Goal: Information Seeking & Learning: Learn about a topic

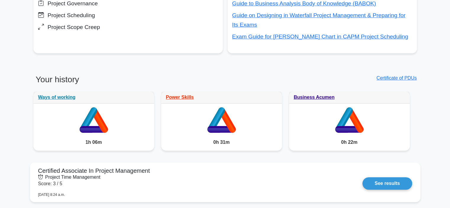
scroll to position [263, 0]
click at [222, 126] on icon at bounding box center [221, 128] width 28 height 7
click at [177, 98] on link "Power Skills" at bounding box center [180, 95] width 28 height 5
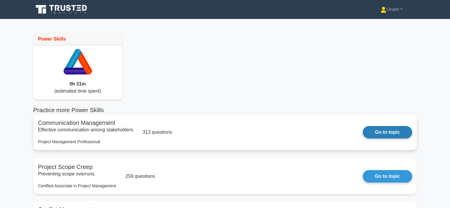
click at [384, 132] on link "Go to topic" at bounding box center [387, 132] width 49 height 12
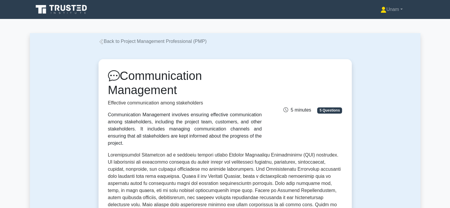
click at [101, 41] on icon at bounding box center [101, 41] width 5 height 5
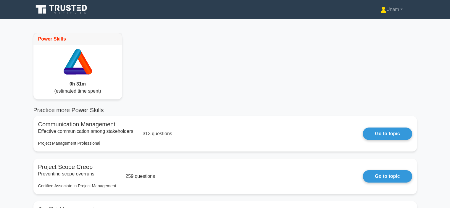
scroll to position [65, 0]
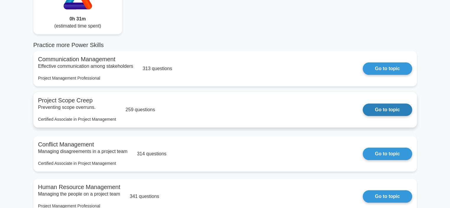
click at [384, 110] on link "Go to topic" at bounding box center [387, 110] width 49 height 12
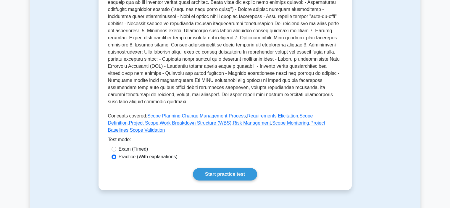
scroll to position [145, 0]
click at [218, 168] on link "Start practice test" at bounding box center [225, 174] width 64 height 12
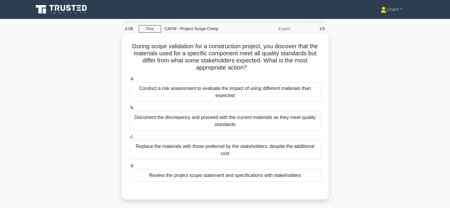
click at [159, 93] on div "Conduct a risk assessment to evaluate the impact of using different materials t…" at bounding box center [225, 92] width 192 height 20
click at [129, 81] on input "a. Conduct a risk assessment to evaluate the impact of using different material…" at bounding box center [129, 79] width 0 height 4
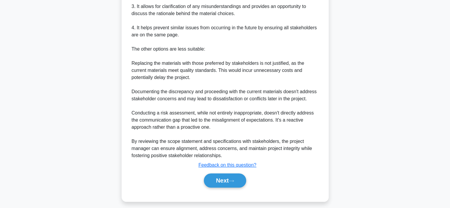
scroll to position [269, 0]
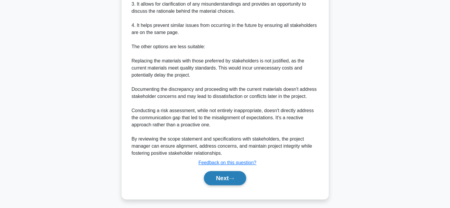
click at [226, 181] on button "Next" at bounding box center [225, 178] width 42 height 14
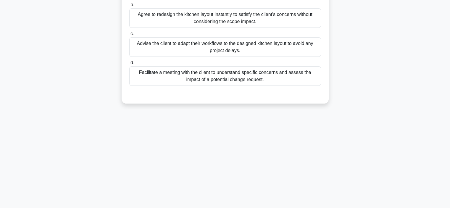
scroll to position [30, 0]
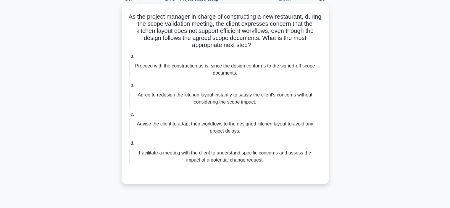
click at [194, 160] on div "Facilitate a meeting with the client to understand specific concerns and assess…" at bounding box center [225, 157] width 192 height 20
click at [129, 145] on input "d. Facilitate a meeting with the client to understand specific concerns and ass…" at bounding box center [129, 144] width 0 height 4
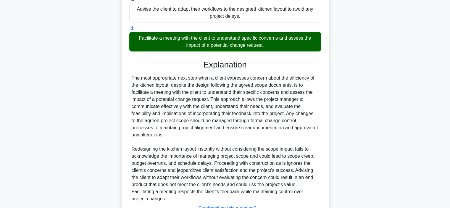
scroll to position [192, 0]
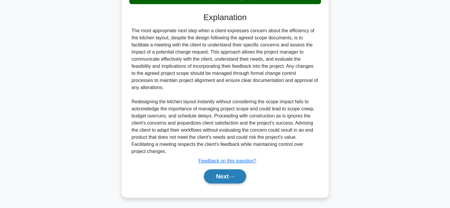
click at [230, 176] on button "Next" at bounding box center [225, 176] width 42 height 14
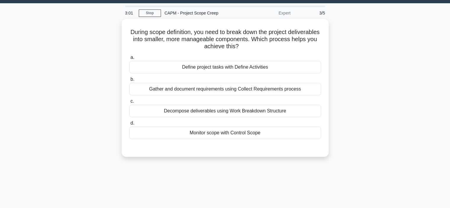
scroll to position [15, 0]
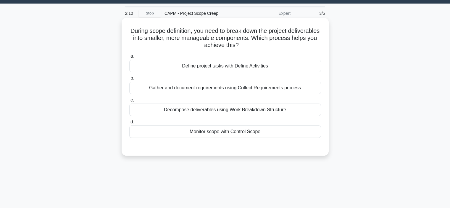
click at [236, 68] on div "Define project tasks with Define Activities" at bounding box center [225, 66] width 192 height 12
click at [129, 58] on input "a. Define project tasks with Define Activities" at bounding box center [129, 56] width 0 height 4
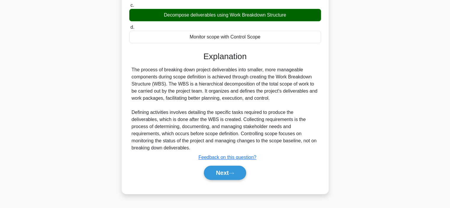
scroll to position [112, 0]
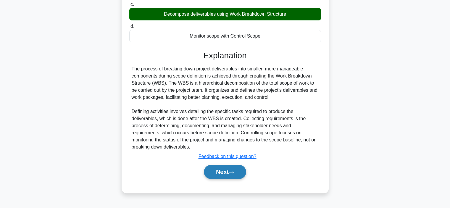
click at [216, 171] on button "Next" at bounding box center [225, 172] width 42 height 14
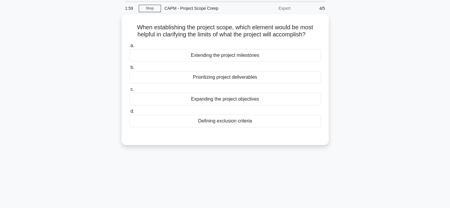
scroll to position [19, 0]
click at [230, 123] on div "Defining exclusion criteria" at bounding box center [225, 121] width 192 height 12
click at [129, 113] on input "d. Defining exclusion criteria" at bounding box center [129, 111] width 0 height 4
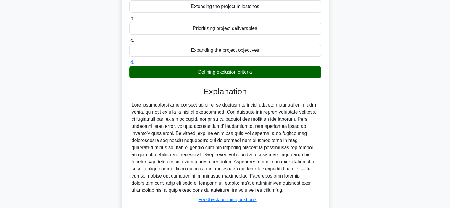
scroll to position [112, 0]
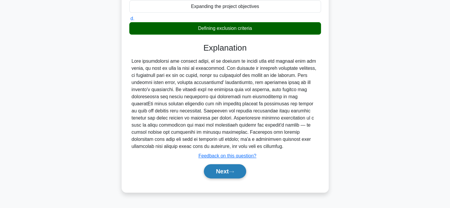
click at [225, 169] on button "Next" at bounding box center [225, 171] width 42 height 14
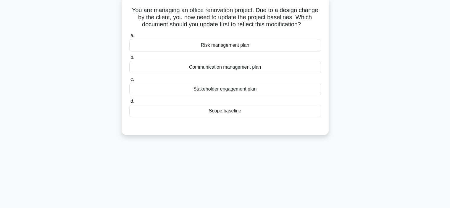
scroll to position [26, 0]
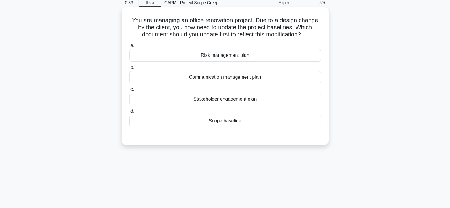
click at [227, 121] on div "Scope baseline" at bounding box center [225, 121] width 192 height 12
click at [129, 113] on input "d. Scope baseline" at bounding box center [129, 112] width 0 height 4
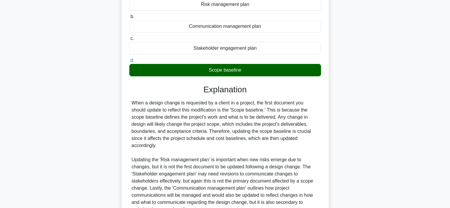
scroll to position [128, 0]
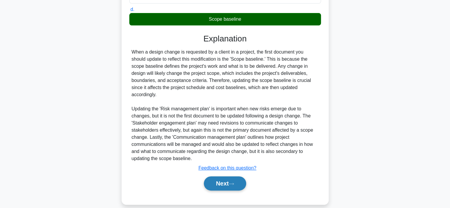
click at [222, 177] on button "Next" at bounding box center [225, 184] width 42 height 14
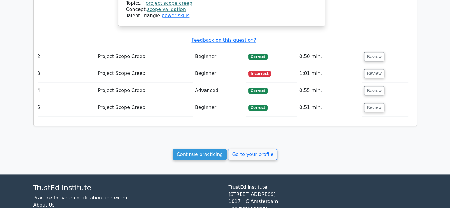
scroll to position [709, 0]
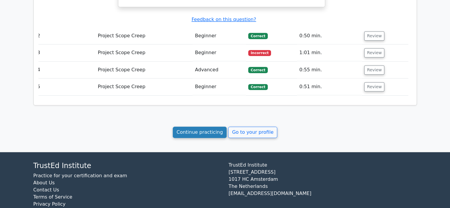
click at [204, 127] on link "Continue practicing" at bounding box center [200, 132] width 54 height 11
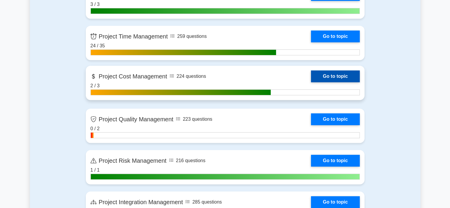
scroll to position [305, 0]
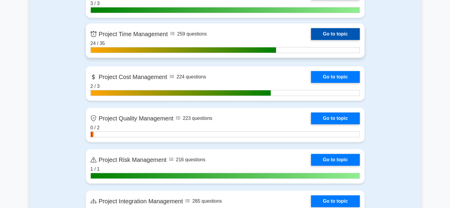
click at [336, 36] on link "Go to topic" at bounding box center [335, 34] width 49 height 12
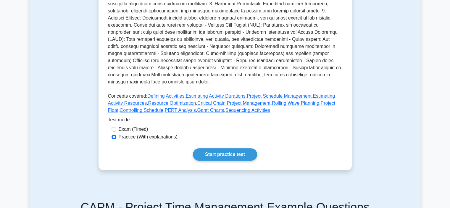
scroll to position [179, 0]
click at [216, 161] on link "Start practice test" at bounding box center [225, 154] width 64 height 12
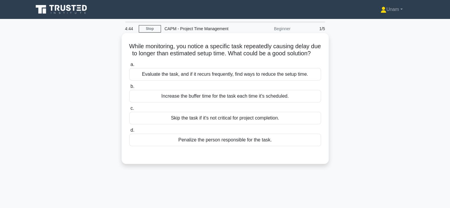
click at [231, 81] on div "Evaluate the task, and if it recurs frequently, find ways to reduce the setup t…" at bounding box center [225, 74] width 192 height 12
click at [129, 67] on input "a. Evaluate the task, and if it recurs frequently, find ways to reduce the setu…" at bounding box center [129, 65] width 0 height 4
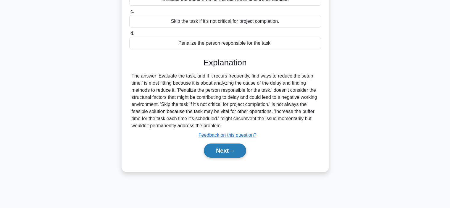
scroll to position [97, 0]
click at [219, 157] on button "Next" at bounding box center [225, 150] width 42 height 14
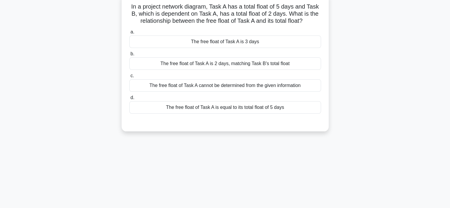
scroll to position [30, 0]
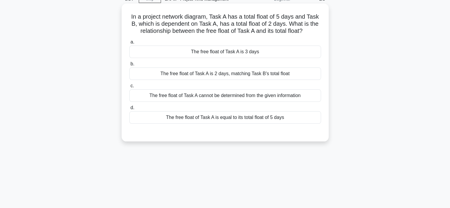
click at [250, 53] on div "The free float of Task A is 3 days" at bounding box center [225, 52] width 192 height 12
click at [129, 44] on input "a. The free float of Task A is 3 days" at bounding box center [129, 42] width 0 height 4
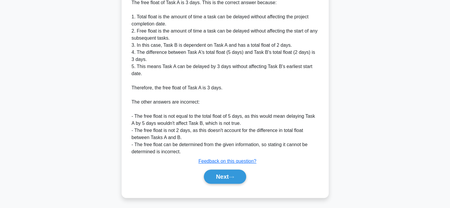
scroll to position [178, 0]
click at [221, 180] on button "Next" at bounding box center [225, 176] width 42 height 14
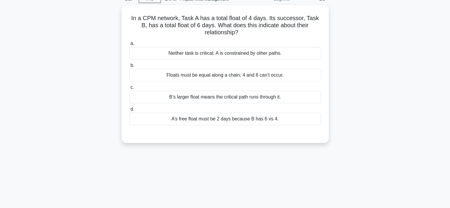
scroll to position [28, 0]
click at [211, 99] on div "B’s larger float means the critical path runs through it." at bounding box center [225, 97] width 192 height 12
click at [129, 89] on input "c. B’s larger float means the critical path runs through it." at bounding box center [129, 87] width 0 height 4
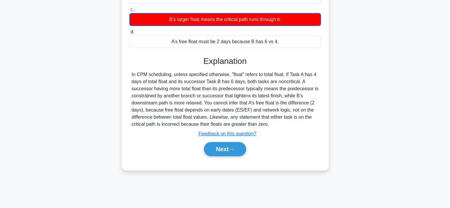
scroll to position [112, 0]
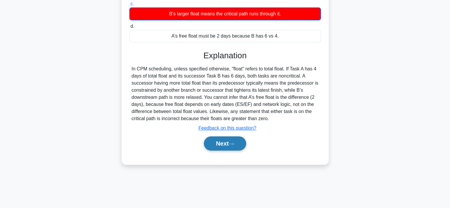
click at [217, 147] on button "Next" at bounding box center [225, 144] width 42 height 14
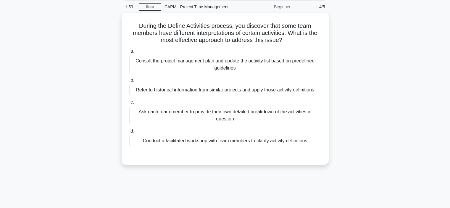
scroll to position [0, 0]
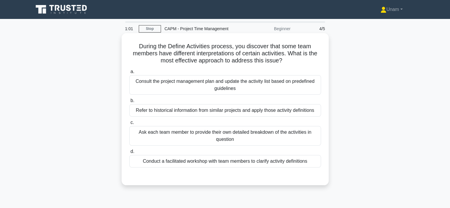
click at [218, 164] on div "Conduct a facilitated workshop with team members to clarify activity definitions" at bounding box center [225, 161] width 192 height 12
click at [129, 154] on input "d. Conduct a facilitated workshop with team members to clarify activity definit…" at bounding box center [129, 152] width 0 height 4
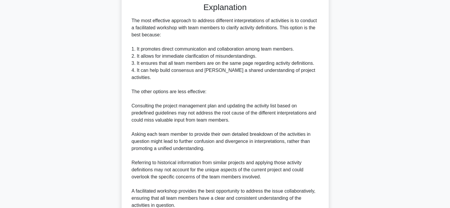
scroll to position [220, 0]
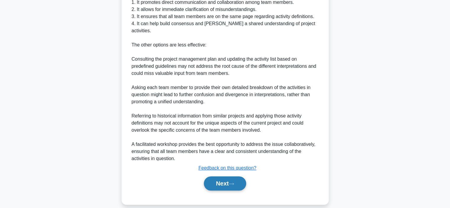
click at [219, 177] on button "Next" at bounding box center [225, 184] width 42 height 14
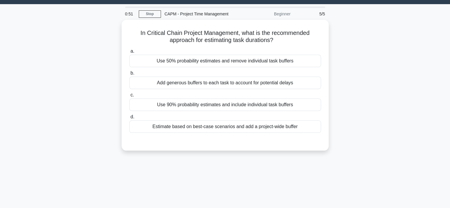
scroll to position [12, 0]
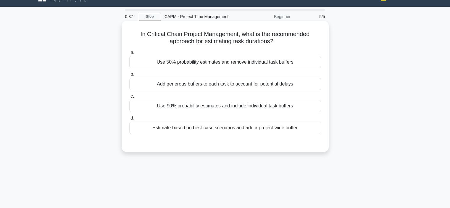
click at [211, 129] on div "Estimate based on best-case scenarios and add a project-wide buffer" at bounding box center [225, 128] width 192 height 12
click at [129, 120] on input "d. Estimate based on best-case scenarios and add a project-wide buffer" at bounding box center [129, 118] width 0 height 4
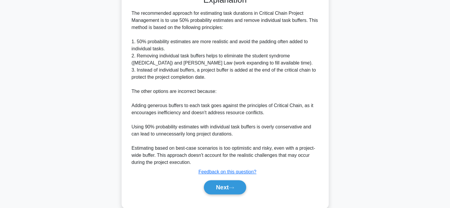
scroll to position [161, 0]
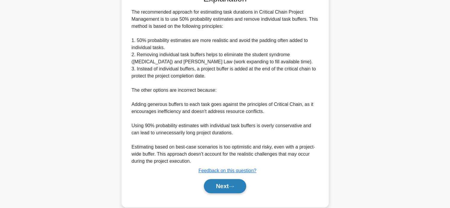
click at [225, 189] on button "Next" at bounding box center [225, 186] width 42 height 14
click at [228, 186] on button "Next" at bounding box center [225, 186] width 42 height 14
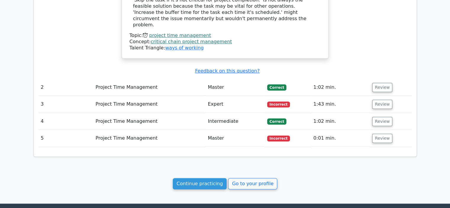
scroll to position [546, 0]
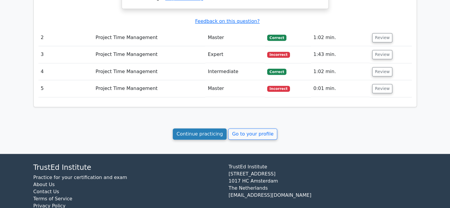
click at [202, 129] on link "Continue practicing" at bounding box center [200, 134] width 54 height 11
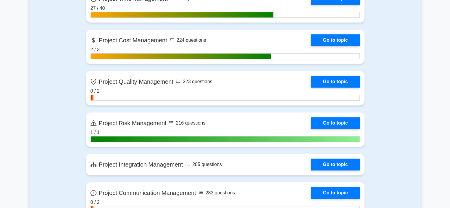
scroll to position [342, 0]
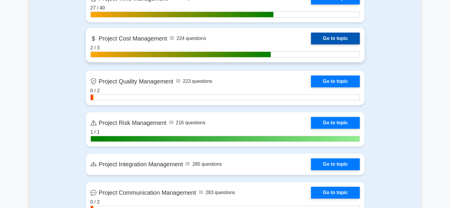
click at [335, 35] on link "Go to topic" at bounding box center [335, 39] width 49 height 12
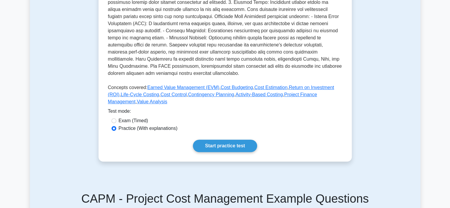
scroll to position [180, 0]
click at [217, 152] on link "Start practice test" at bounding box center [225, 145] width 64 height 12
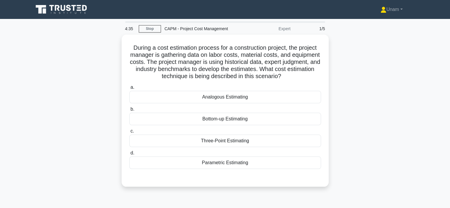
click at [217, 163] on div "Parametric Estimating" at bounding box center [225, 163] width 192 height 12
click at [129, 155] on input "d. Parametric Estimating" at bounding box center [129, 153] width 0 height 4
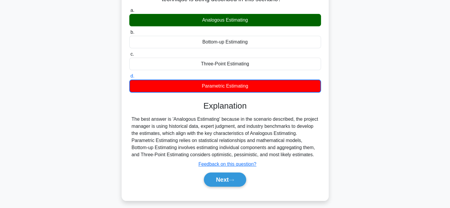
scroll to position [79, 0]
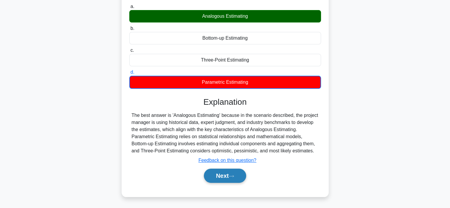
click at [229, 179] on button "Next" at bounding box center [225, 176] width 42 height 14
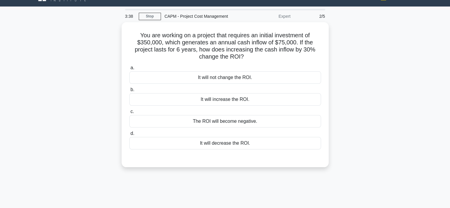
scroll to position [8, 0]
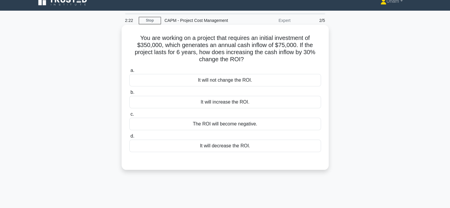
click at [254, 102] on div "It will increase the ROI." at bounding box center [225, 102] width 192 height 12
click at [129, 94] on input "b. It will increase the ROI." at bounding box center [129, 93] width 0 height 4
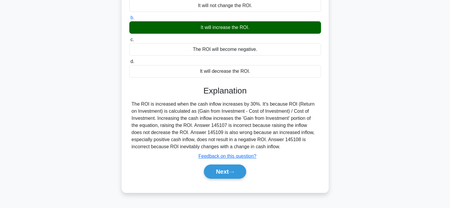
scroll to position [84, 0]
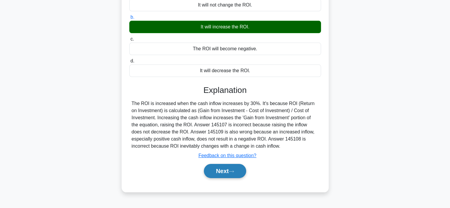
click at [231, 172] on button "Next" at bounding box center [225, 171] width 42 height 14
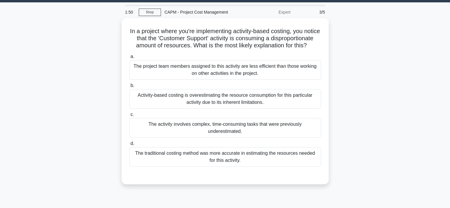
scroll to position [15, 0]
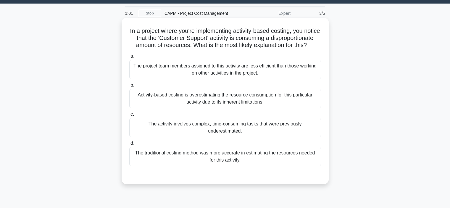
click at [219, 108] on div "Activity-based costing is overestimating the resource consumption for this part…" at bounding box center [225, 99] width 192 height 20
click at [129, 87] on input "b. Activity-based costing is overestimating the resource consumption for this p…" at bounding box center [129, 86] width 0 height 4
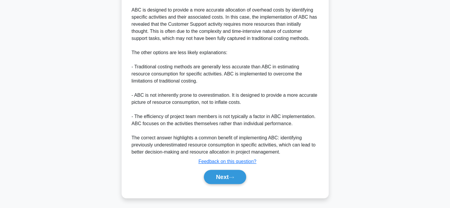
scroll to position [235, 0]
click at [222, 183] on button "Next" at bounding box center [225, 177] width 42 height 14
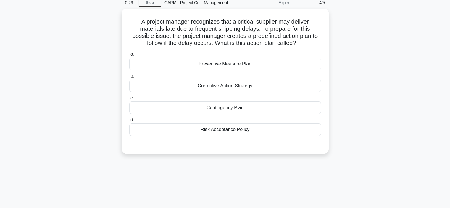
scroll to position [24, 0]
click at [228, 109] on div "Contingency Plan" at bounding box center [225, 108] width 192 height 12
click at [129, 100] on input "c. Contingency Plan" at bounding box center [129, 99] width 0 height 4
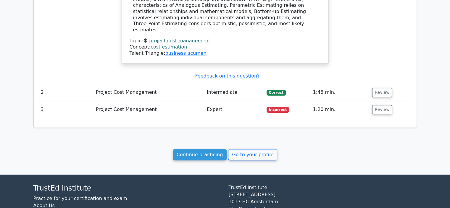
scroll to position [496, 0]
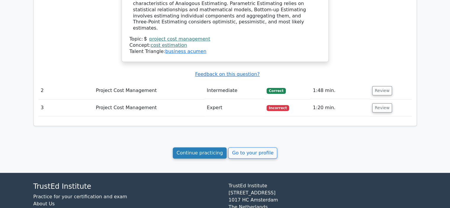
click at [202, 147] on link "Continue practicing" at bounding box center [200, 152] width 54 height 11
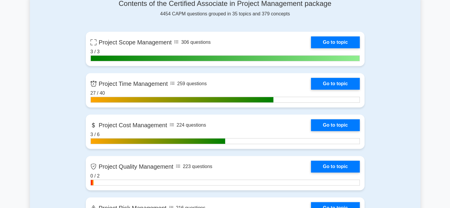
scroll to position [256, 0]
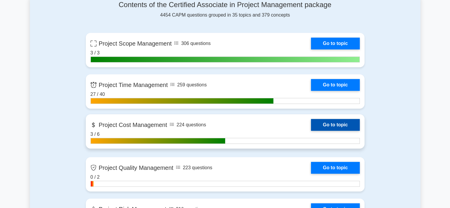
click at [344, 123] on link "Go to topic" at bounding box center [335, 125] width 49 height 12
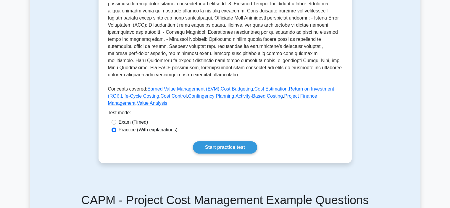
scroll to position [180, 0]
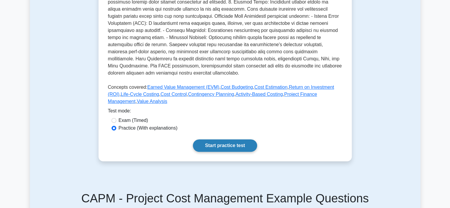
click at [229, 152] on link "Start practice test" at bounding box center [225, 145] width 64 height 12
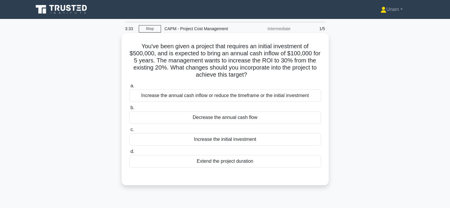
click at [232, 139] on div "Increase the initial investment" at bounding box center [225, 139] width 192 height 12
click at [129, 132] on input "c. Increase the initial investment" at bounding box center [129, 130] width 0 height 4
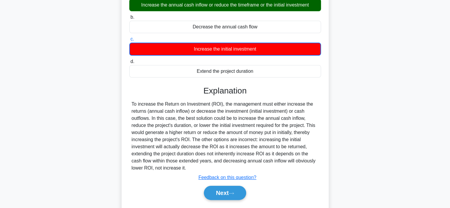
scroll to position [94, 0]
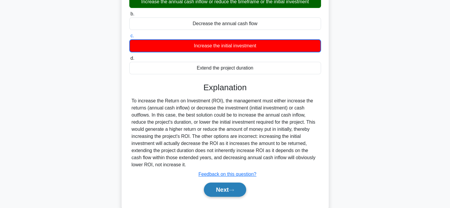
click at [226, 191] on button "Next" at bounding box center [225, 190] width 42 height 14
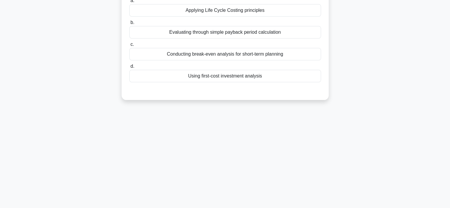
scroll to position [0, 0]
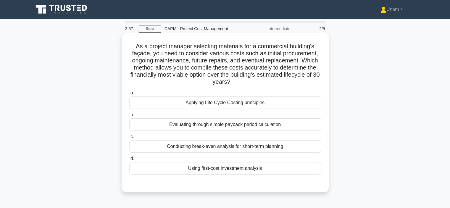
click at [240, 105] on div "Applying Life Cycle Costing principles" at bounding box center [225, 103] width 192 height 12
click at [129, 95] on input "a. Applying Life Cycle Costing principles" at bounding box center [129, 93] width 0 height 4
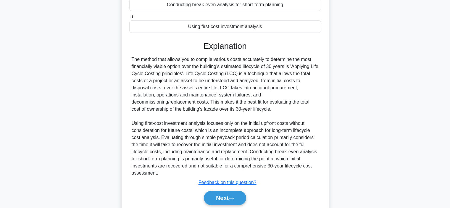
scroll to position [145, 0]
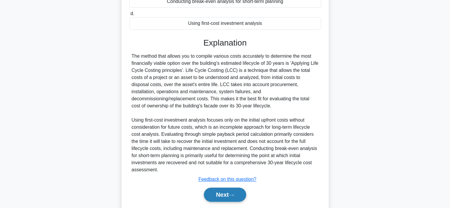
click at [227, 196] on button "Next" at bounding box center [225, 195] width 42 height 14
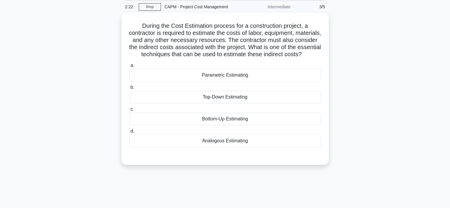
scroll to position [21, 0]
click at [237, 81] on div "Parametric Estimating" at bounding box center [225, 74] width 192 height 12
click at [129, 67] on input "a. Parametric Estimating" at bounding box center [129, 65] width 0 height 4
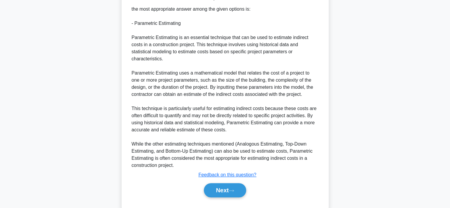
scroll to position [199, 0]
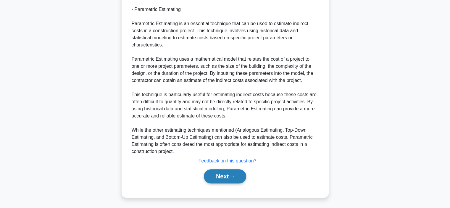
click at [233, 177] on icon at bounding box center [231, 176] width 5 height 3
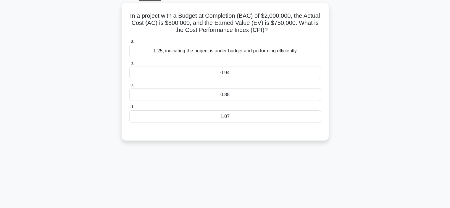
scroll to position [25, 0]
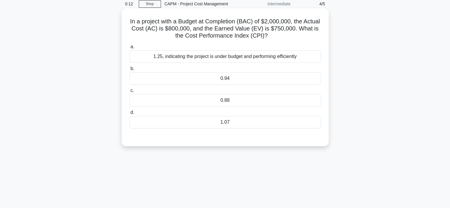
click at [234, 121] on div "1.07" at bounding box center [225, 122] width 192 height 12
click at [129, 115] on input "d. 1.07" at bounding box center [129, 113] width 0 height 4
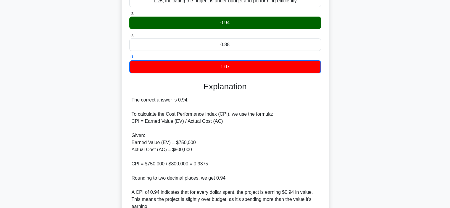
scroll to position [82, 0]
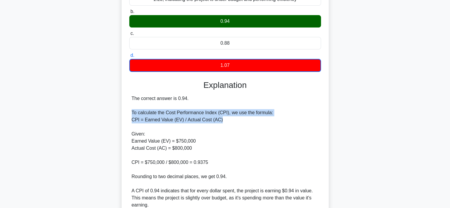
drag, startPoint x: 224, startPoint y: 121, endPoint x: 129, endPoint y: 111, distance: 96.2
click at [129, 111] on div "a. 1.25, indicating the project is under budget and performing efficiently b. 0…" at bounding box center [225, 150] width 193 height 331
copy div "To calculate the Cost Performance Index (CPI), we use the formula: CPI = Earned…"
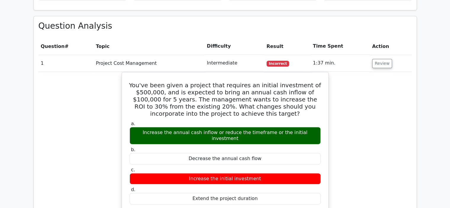
scroll to position [248, 0]
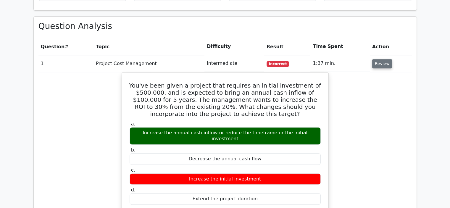
click at [376, 65] on button "Review" at bounding box center [383, 63] width 20 height 9
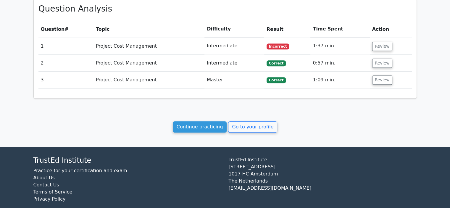
scroll to position [272, 0]
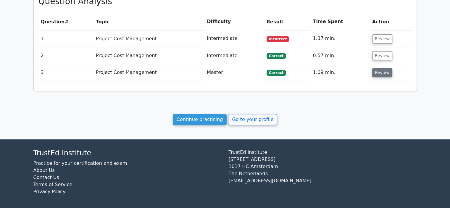
click at [381, 72] on button "Review" at bounding box center [383, 72] width 20 height 9
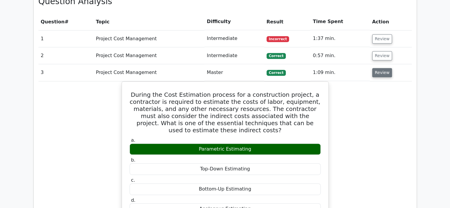
click at [381, 71] on button "Review" at bounding box center [383, 72] width 20 height 9
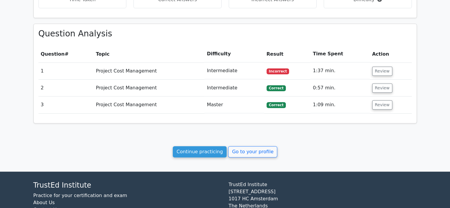
scroll to position [242, 0]
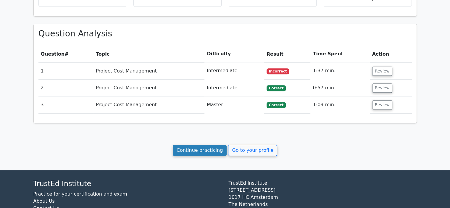
click at [210, 147] on link "Continue practicing" at bounding box center [200, 150] width 54 height 11
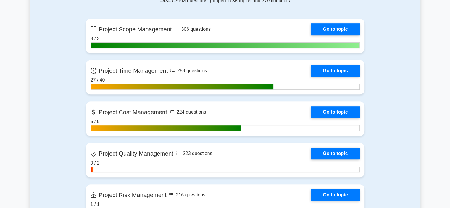
scroll to position [271, 0]
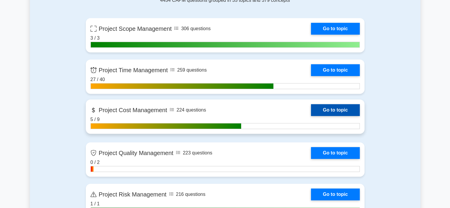
click at [344, 106] on link "Go to topic" at bounding box center [335, 110] width 49 height 12
